Goal: Information Seeking & Learning: Learn about a topic

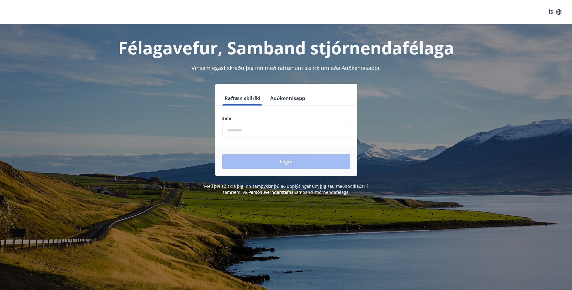
click at [230, 129] on input "phone" at bounding box center [286, 130] width 128 height 15
type input "********"
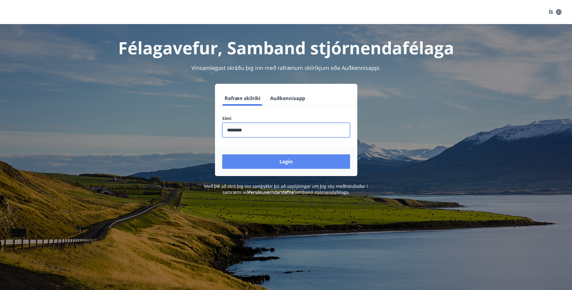
click at [275, 165] on button "Login" at bounding box center [286, 161] width 128 height 14
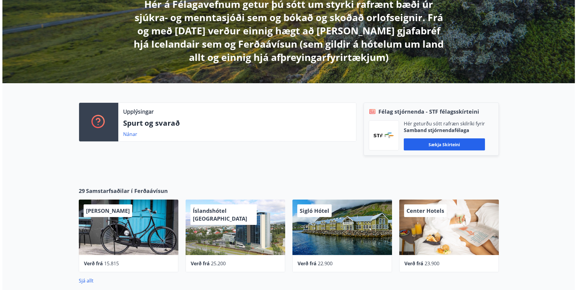
scroll to position [121, 0]
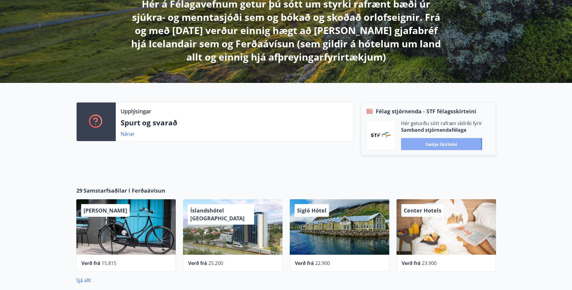
click at [436, 145] on button "Sækja skírteini" at bounding box center [441, 144] width 81 height 12
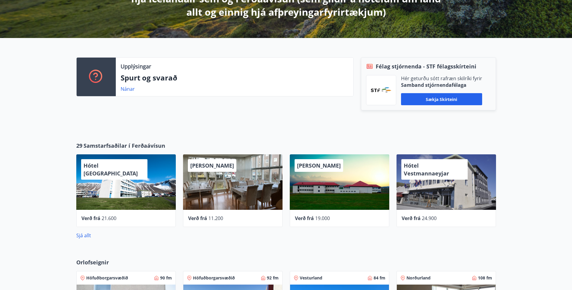
scroll to position [151, 0]
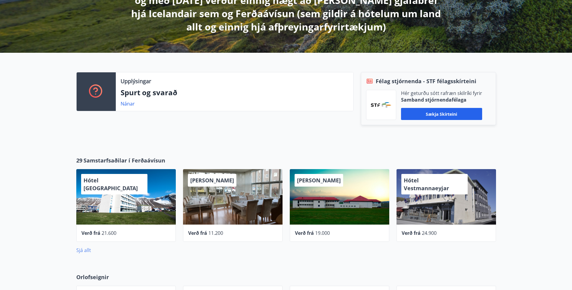
click at [84, 251] on link "Sjá allt" at bounding box center [83, 250] width 15 height 7
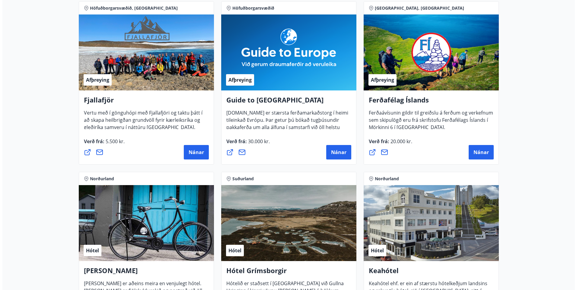
scroll to position [90, 0]
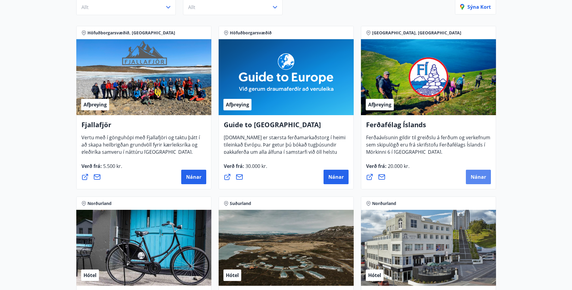
click at [475, 176] on span "Nánar" at bounding box center [478, 177] width 15 height 7
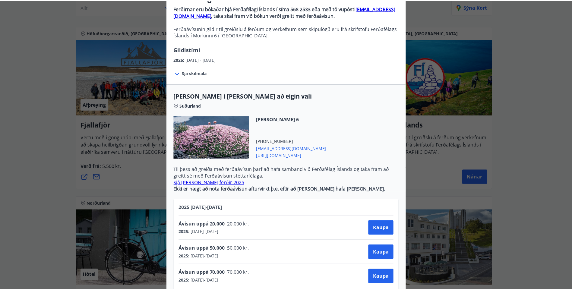
scroll to position [0, 0]
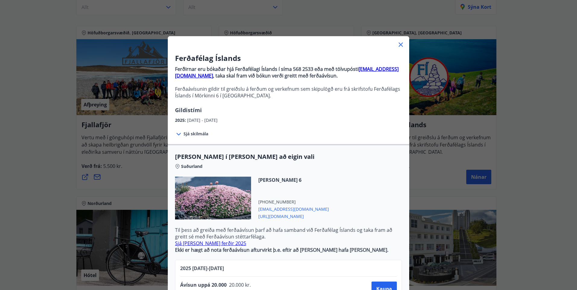
click at [398, 44] on icon at bounding box center [400, 45] width 4 height 4
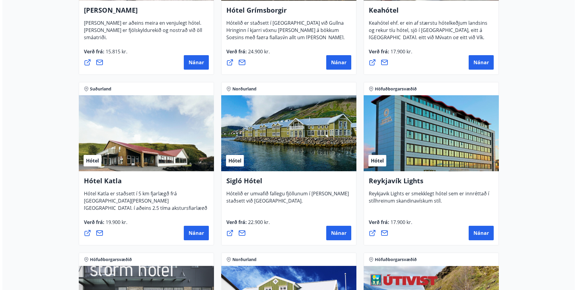
scroll to position [362, 0]
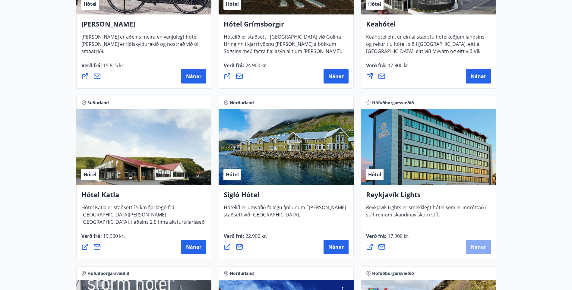
click at [474, 246] on span "Nánar" at bounding box center [478, 247] width 15 height 7
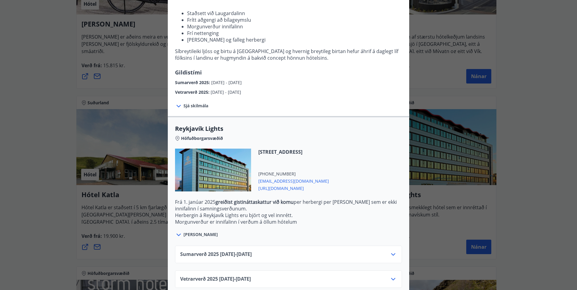
scroll to position [90, 0]
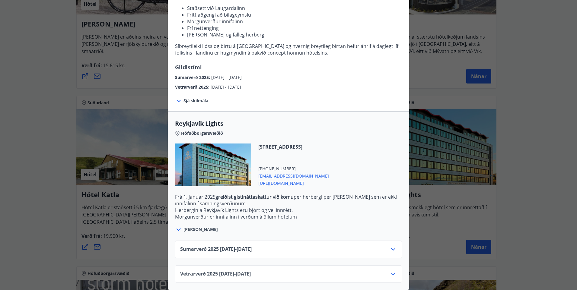
click at [391, 271] on icon at bounding box center [392, 274] width 7 height 7
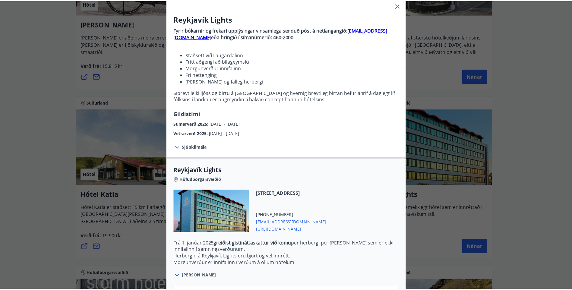
scroll to position [0, 0]
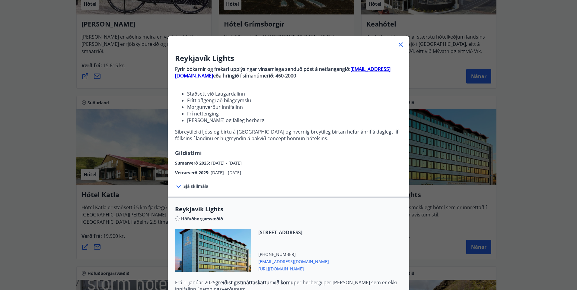
click at [397, 45] on icon at bounding box center [400, 44] width 7 height 7
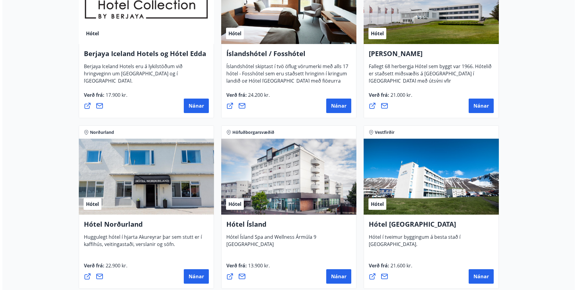
scroll to position [814, 0]
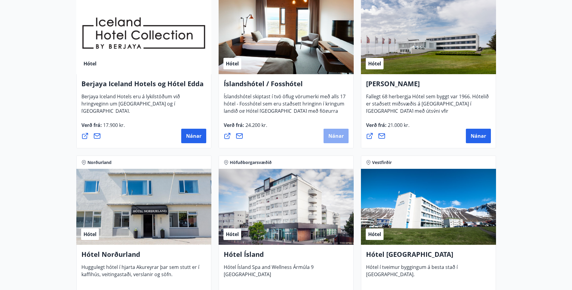
click at [333, 134] on span "Nánar" at bounding box center [335, 136] width 15 height 7
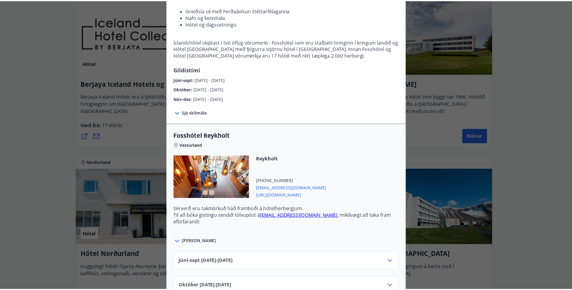
scroll to position [0, 0]
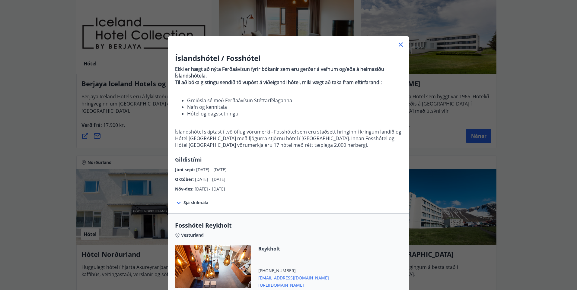
click at [398, 44] on icon at bounding box center [400, 45] width 4 height 4
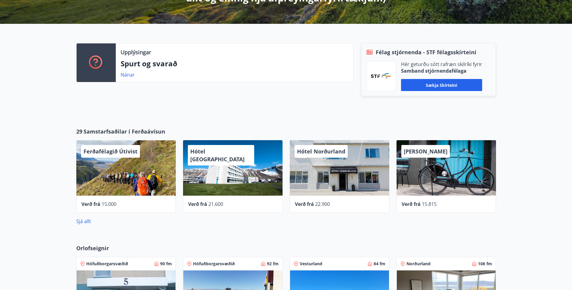
scroll to position [151, 0]
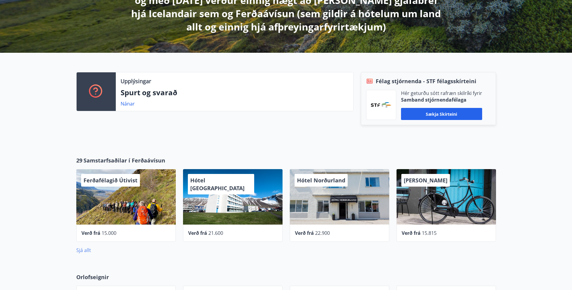
click at [86, 249] on link "Sjá allt" at bounding box center [83, 250] width 15 height 7
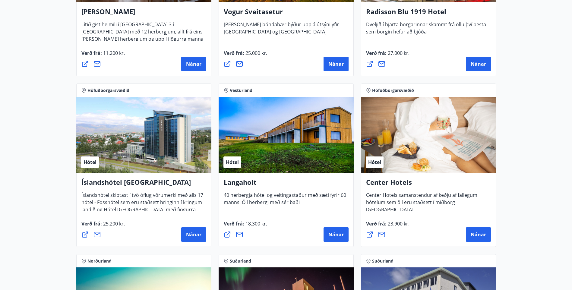
scroll to position [1213, 0]
